Goal: Find specific page/section: Find specific page/section

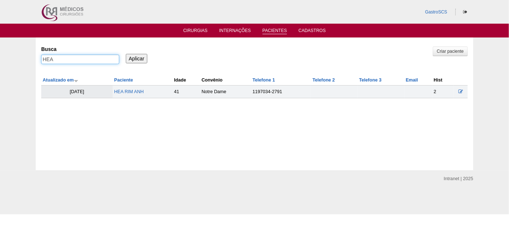
drag, startPoint x: 80, startPoint y: 62, endPoint x: 9, endPoint y: 58, distance: 71.5
click at [9, 58] on div "Pacientes Criar paciente [GEOGRAPHIC_DATA] HEA Aplicar Atualizado em Paciente I…" at bounding box center [254, 104] width 509 height 133
type input "[PERSON_NAME]"
click at [126, 54] on input "Aplicar" at bounding box center [136, 58] width 21 height 9
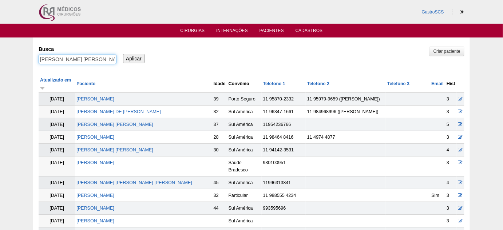
click at [108, 59] on input "[PERSON_NAME] [PERSON_NAME]" at bounding box center [78, 59] width 78 height 9
click at [39, 58] on input "[PERSON_NAME] [PERSON_NAME]"" at bounding box center [78, 59] width 78 height 9
type input ""[PERSON_NAME] [PERSON_NAME]""
click at [123, 54] on input "Aplicar" at bounding box center [133, 58] width 21 height 9
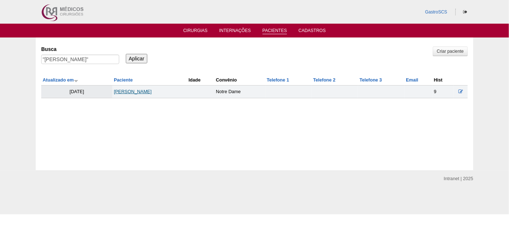
click at [165, 90] on td "[PERSON_NAME] [PERSON_NAME]" at bounding box center [149, 92] width 75 height 13
click at [152, 90] on link "[PERSON_NAME] [PERSON_NAME]" at bounding box center [133, 91] width 38 height 5
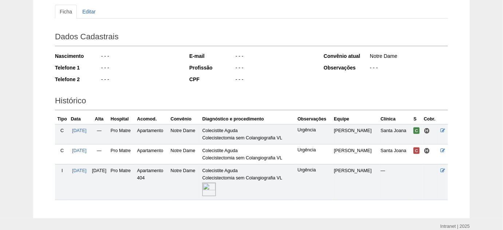
scroll to position [99, 0]
